Goal: Find contact information: Find contact information

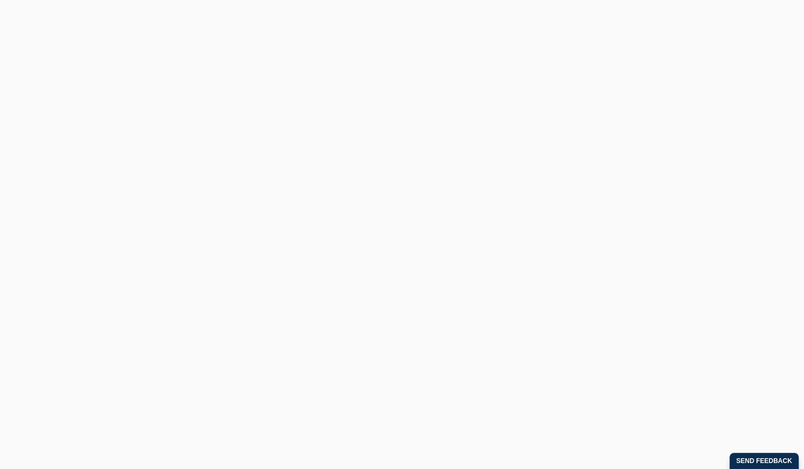
click at [442, 71] on button "Cancel" at bounding box center [440, 69] width 57 height 27
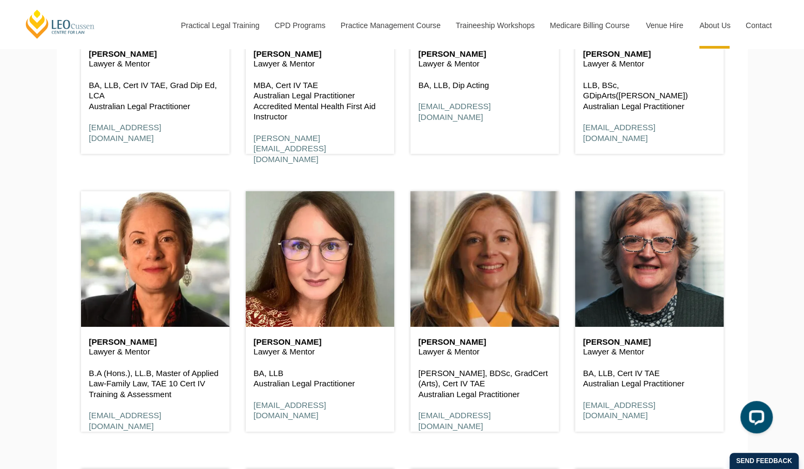
scroll to position [1914, 0]
